Goal: Task Accomplishment & Management: Use online tool/utility

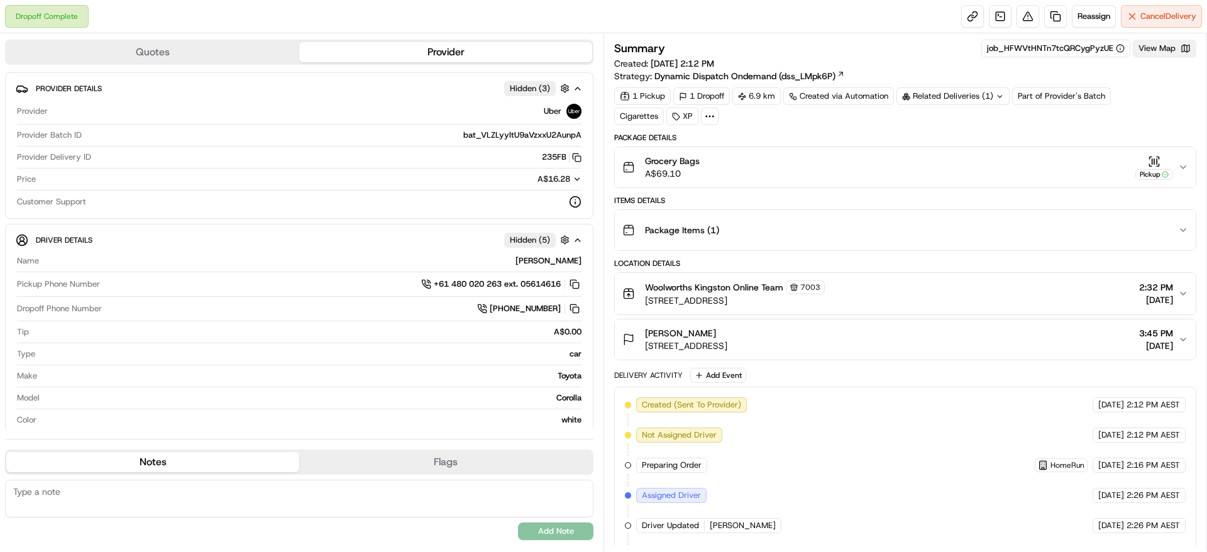
click at [1169, 53] on button "View Map" at bounding box center [1165, 49] width 64 height 18
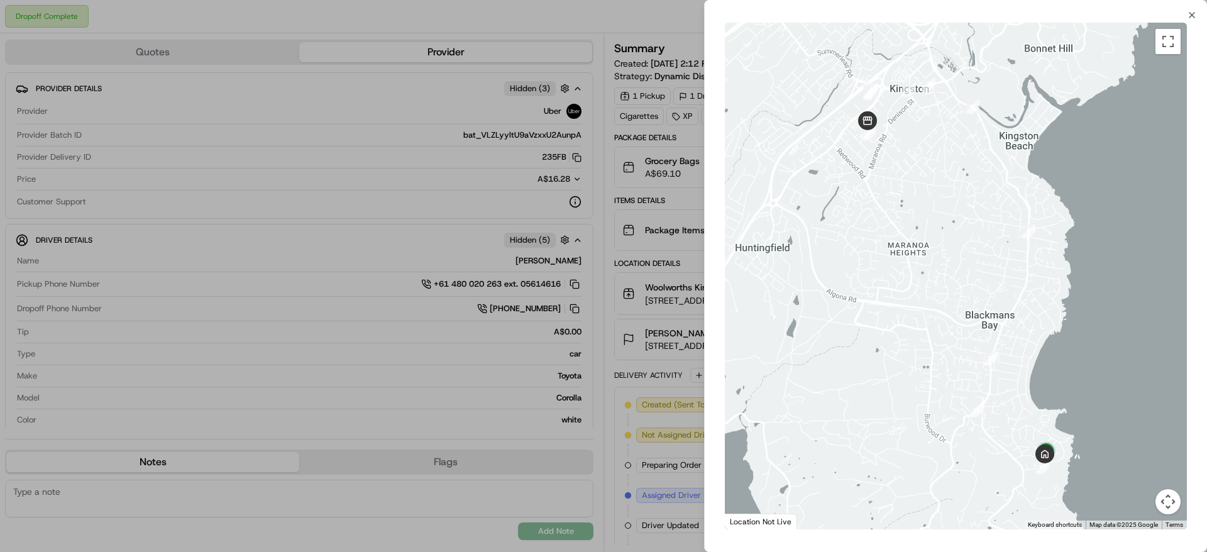
click at [617, 204] on div at bounding box center [603, 276] width 1207 height 552
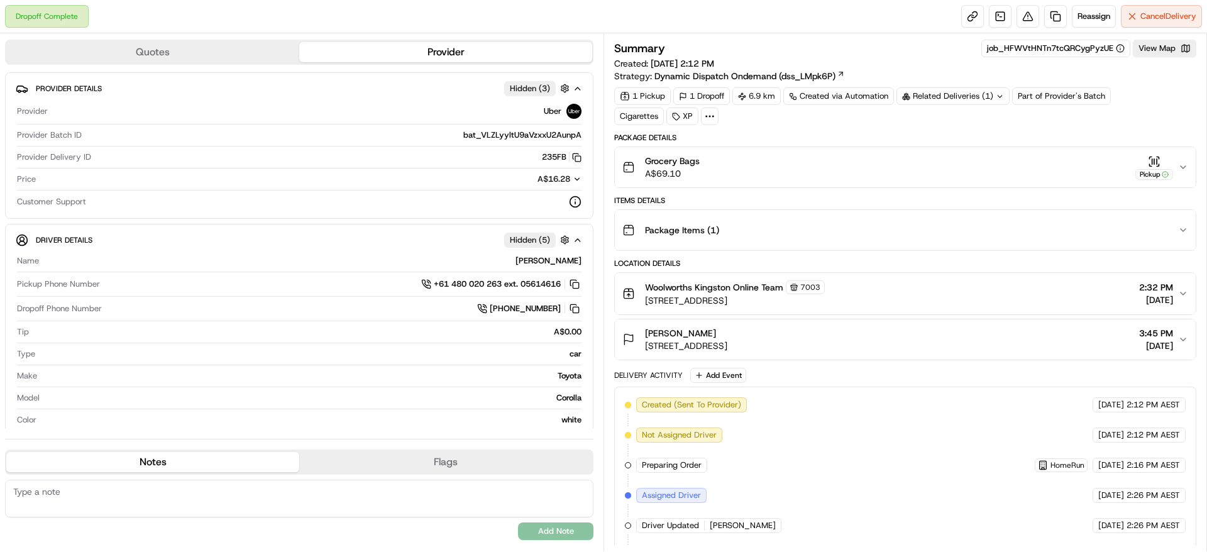
click at [987, 93] on div "Related Deliveries (1)" at bounding box center [953, 96] width 113 height 18
click at [977, 94] on div "Related Deliveries (1)" at bounding box center [953, 96] width 113 height 18
click at [1177, 42] on button "View Map" at bounding box center [1165, 49] width 64 height 18
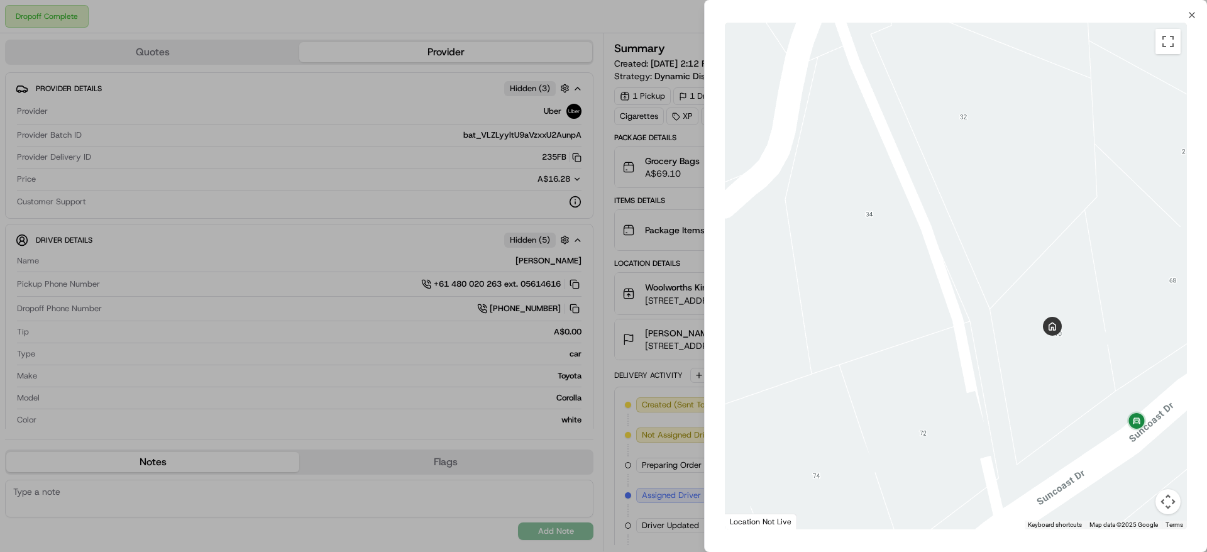
drag, startPoint x: 1030, startPoint y: 412, endPoint x: 980, endPoint y: 385, distance: 56.0
click at [980, 385] on div at bounding box center [956, 276] width 462 height 507
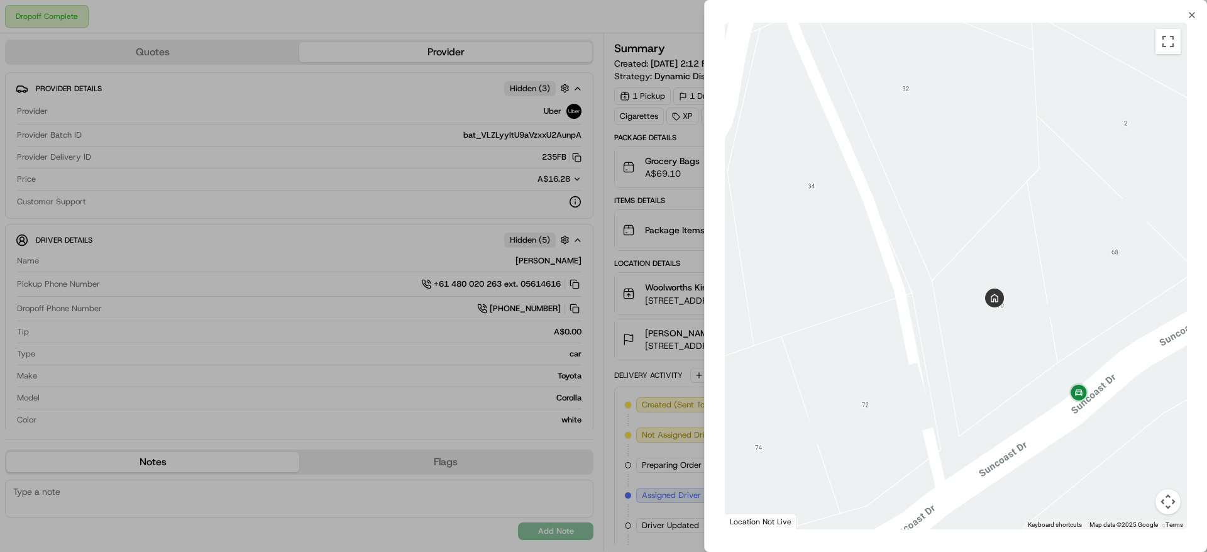
click at [1196, 8] on div "Close To navigate the map with touch gestures double-tap and hold your finger o…" at bounding box center [955, 276] width 503 height 552
click at [1193, 12] on icon "button" at bounding box center [1192, 15] width 10 height 10
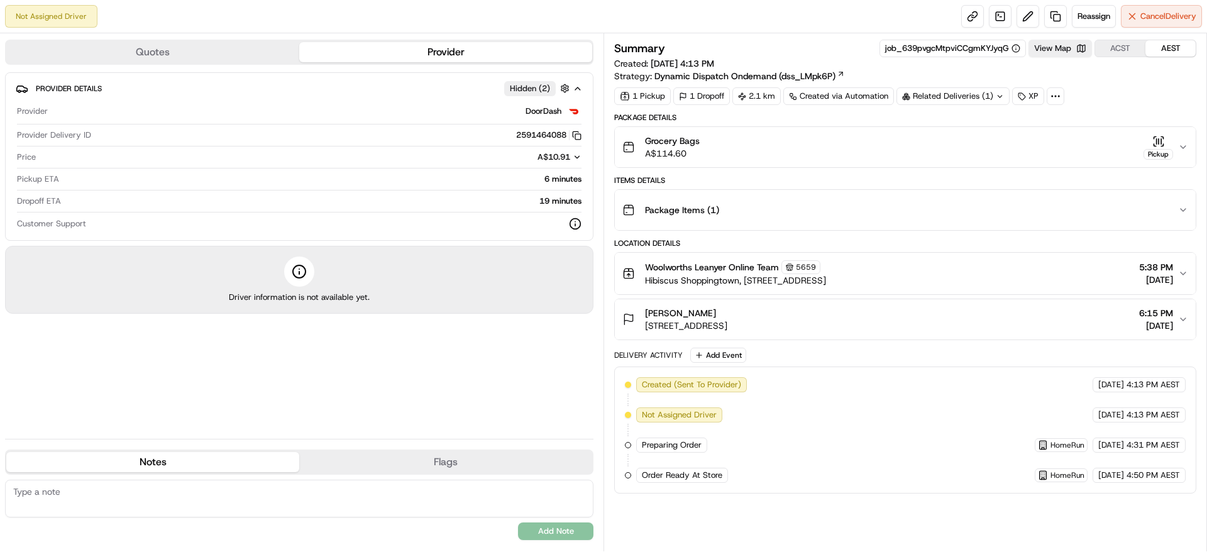
click at [211, 40] on div "Quotes Provider" at bounding box center [299, 52] width 589 height 25
click at [204, 52] on button "Quotes" at bounding box center [152, 52] width 293 height 20
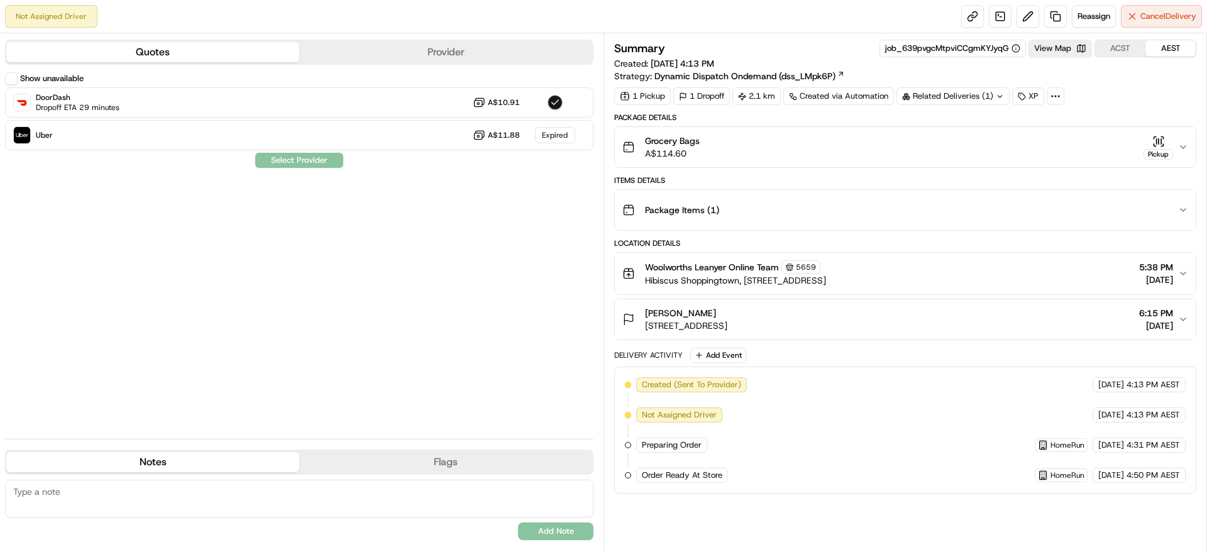
click at [467, 67] on div "Quotes Provider Show unavailable DoorDash Dropoff ETA 29 minutes A$10.91 Uber A…" at bounding box center [302, 292] width 604 height 518
click at [528, 45] on button "Provider" at bounding box center [445, 52] width 293 height 20
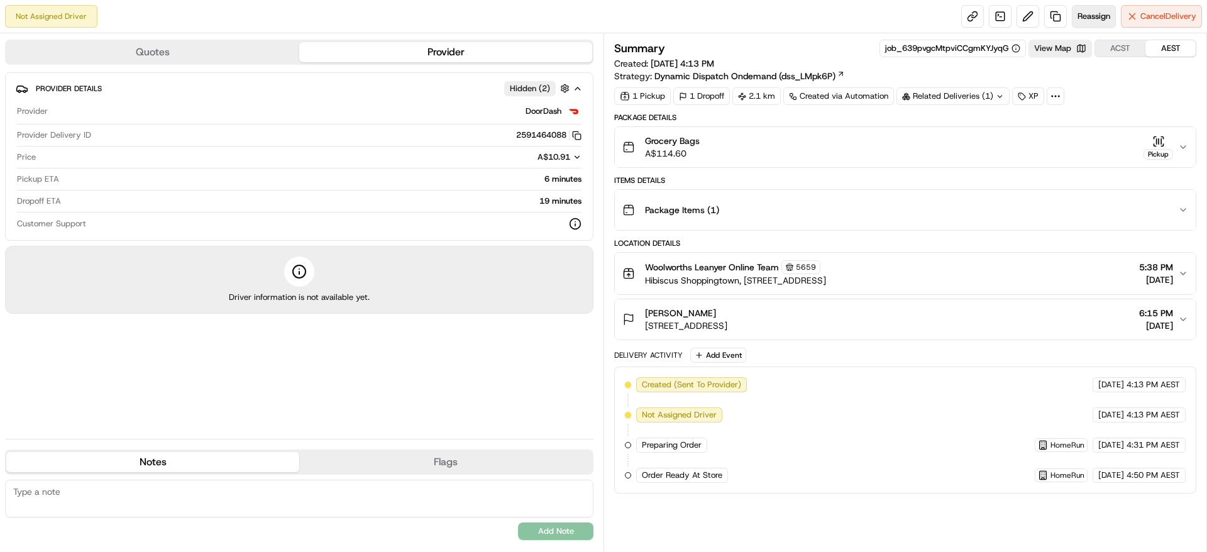
click at [1084, 21] on span "Reassign" at bounding box center [1094, 16] width 33 height 11
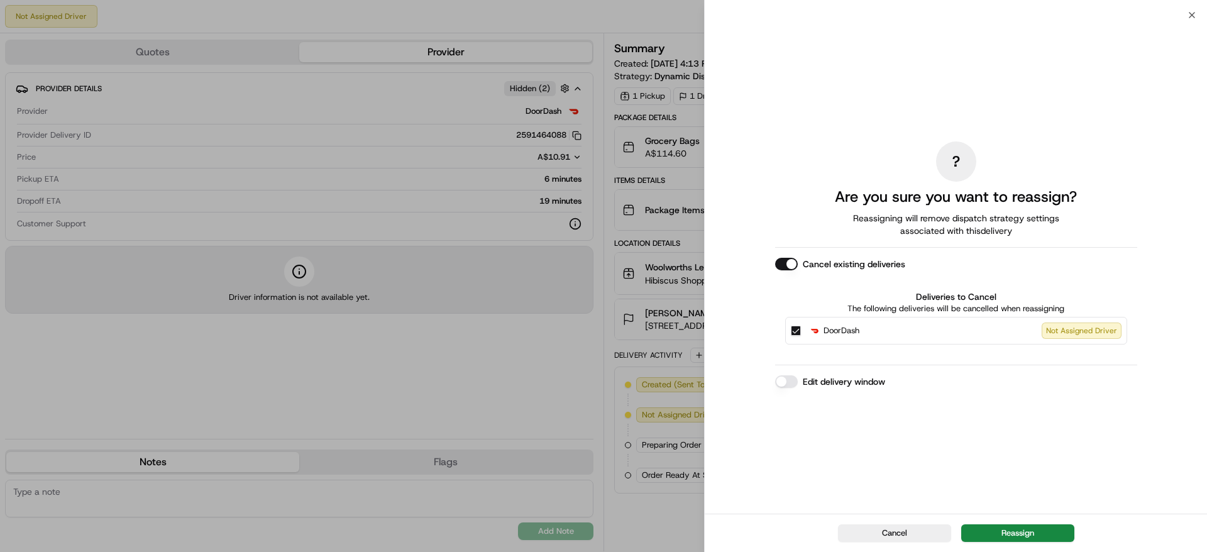
drag, startPoint x: 999, startPoint y: 525, endPoint x: 608, endPoint y: 371, distance: 420.8
click at [608, 371] on body "Not Assigned Driver Reassign Cancel Delivery Quotes Provider Provider Details H…" at bounding box center [603, 276] width 1207 height 552
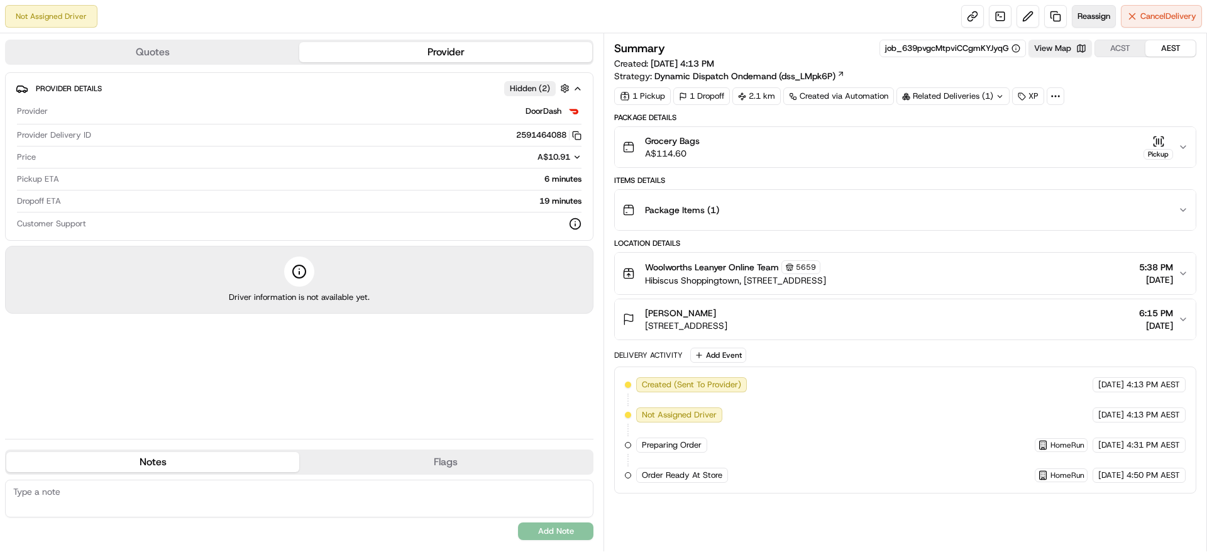
click at [1085, 23] on button "Reassign" at bounding box center [1094, 16] width 44 height 23
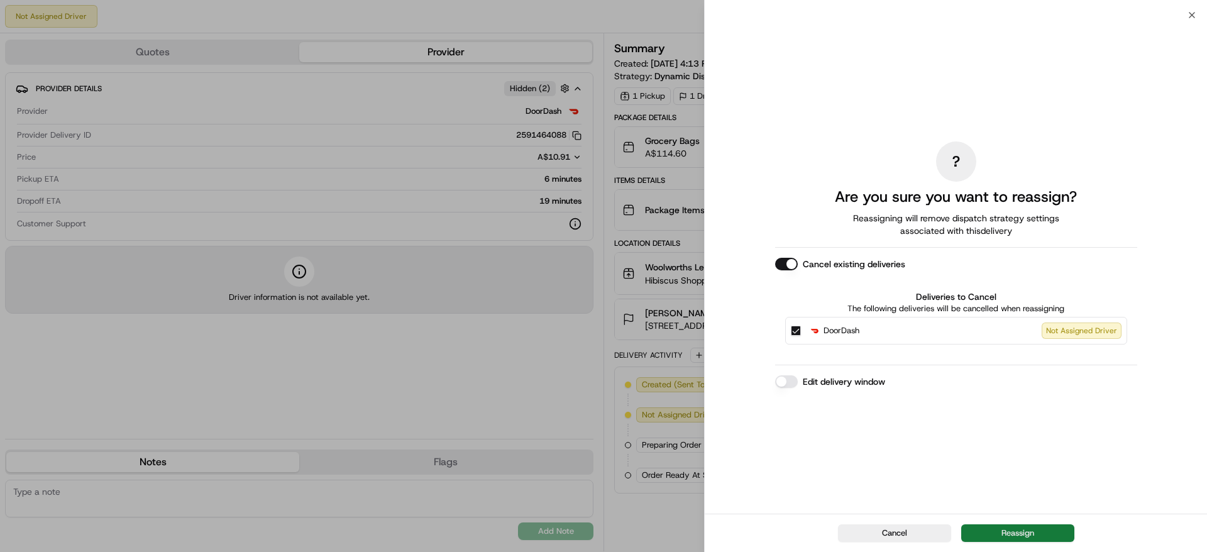
click at [1030, 535] on button "Reassign" at bounding box center [1018, 534] width 113 height 18
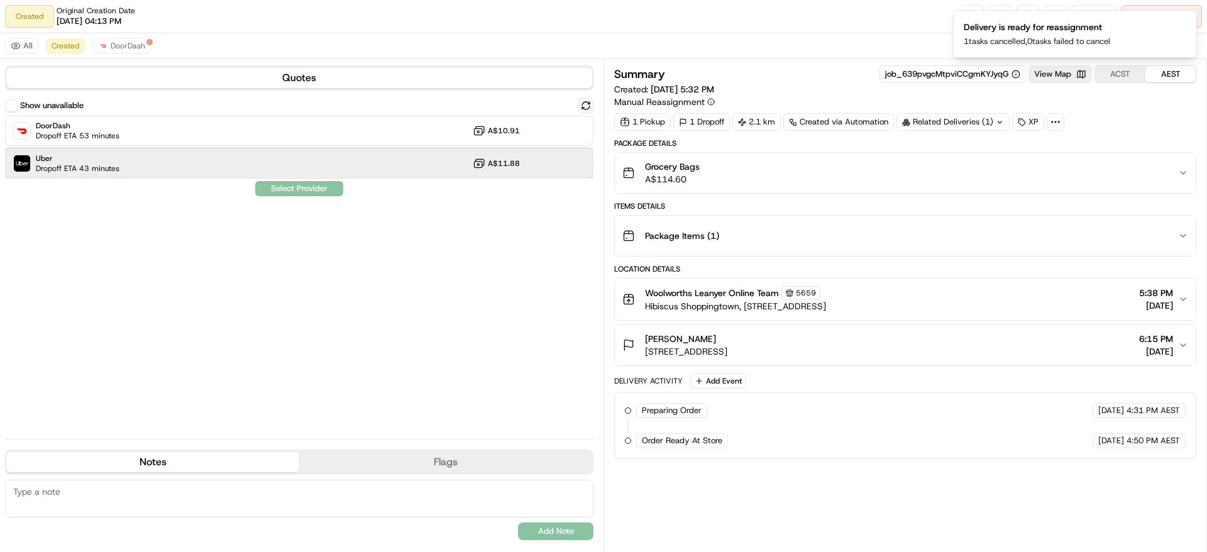
click at [295, 166] on div "Uber Dropoff ETA 43 minutes A$11.88" at bounding box center [299, 163] width 589 height 30
click at [294, 190] on button "Assign Provider" at bounding box center [299, 188] width 89 height 15
